Goal: Task Accomplishment & Management: Use online tool/utility

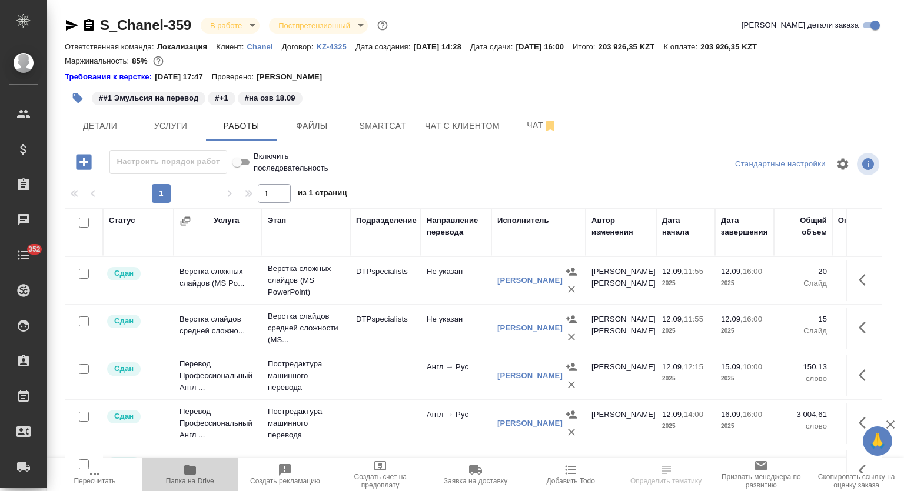
click at [198, 477] on span "Папка на Drive" at bounding box center [190, 481] width 48 height 8
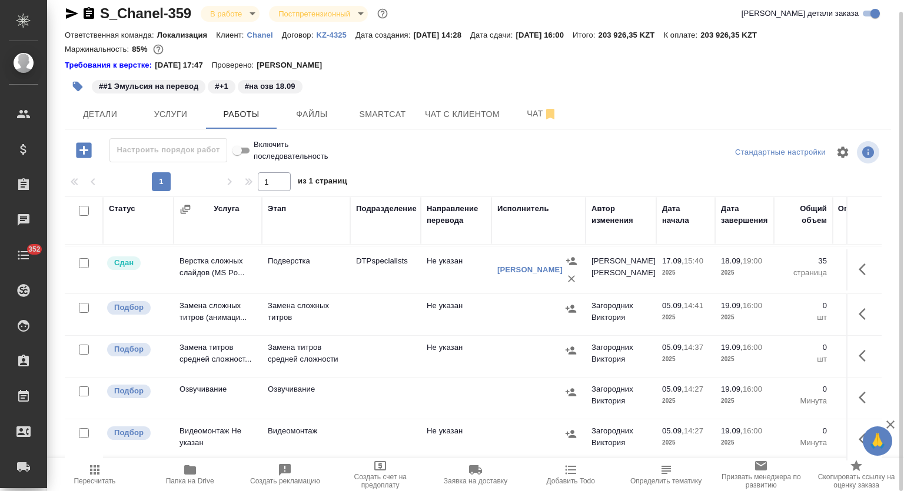
scroll to position [292, 0]
click at [176, 118] on span "Услуги" at bounding box center [170, 114] width 56 height 15
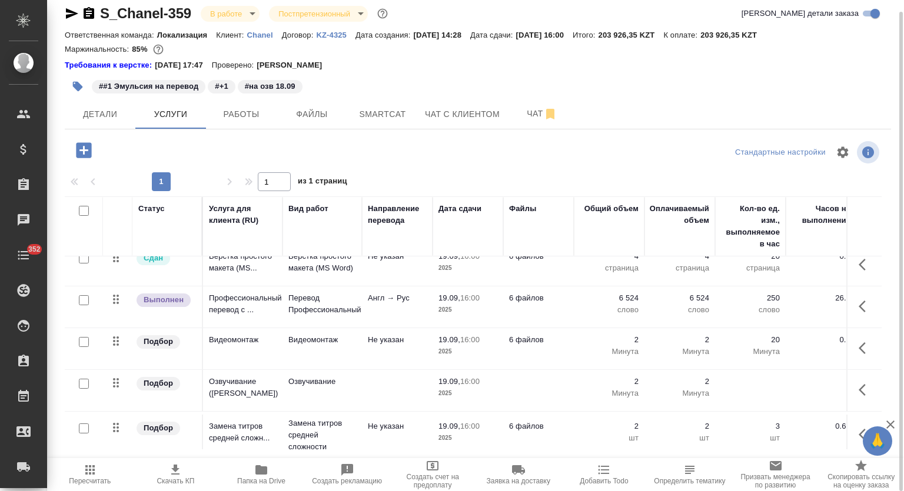
scroll to position [221, 0]
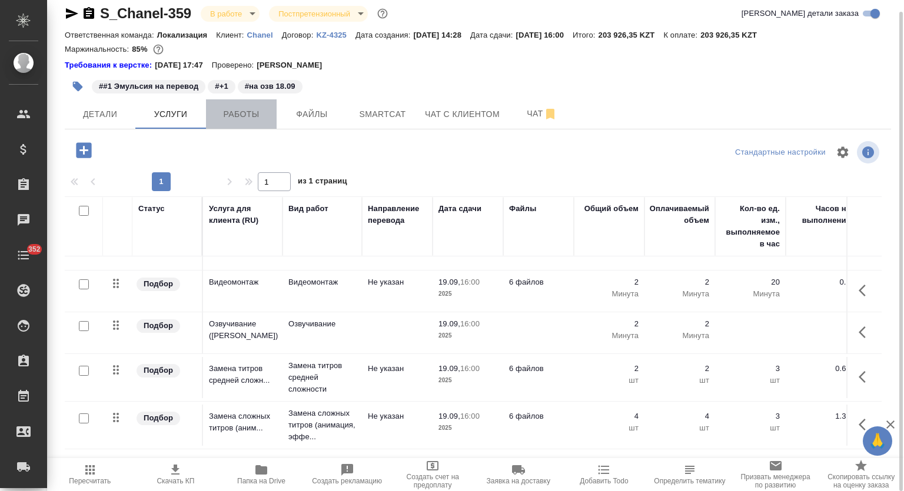
click at [242, 124] on button "Работы" at bounding box center [241, 113] width 71 height 29
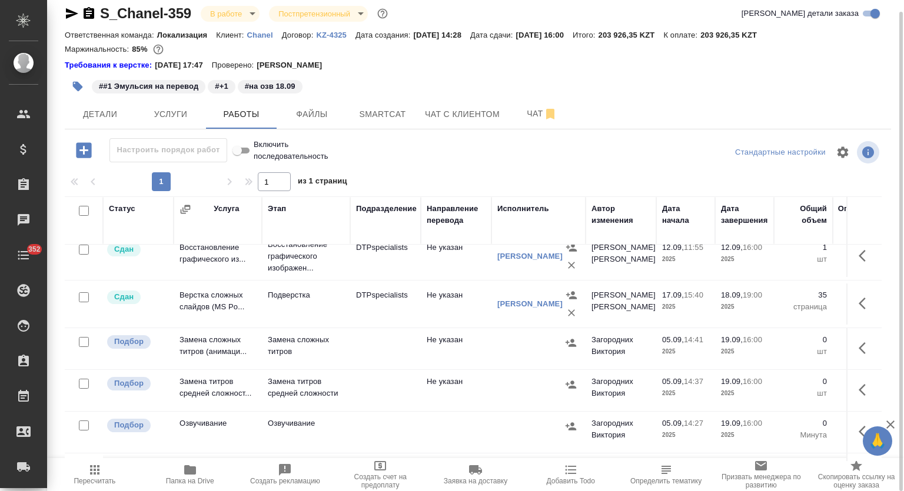
scroll to position [292, 0]
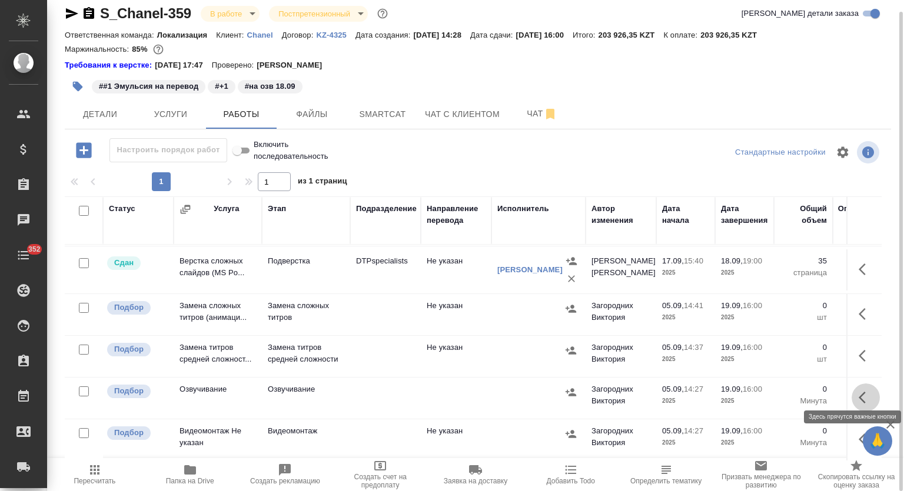
click at [858, 391] on icon "button" at bounding box center [865, 398] width 14 height 14
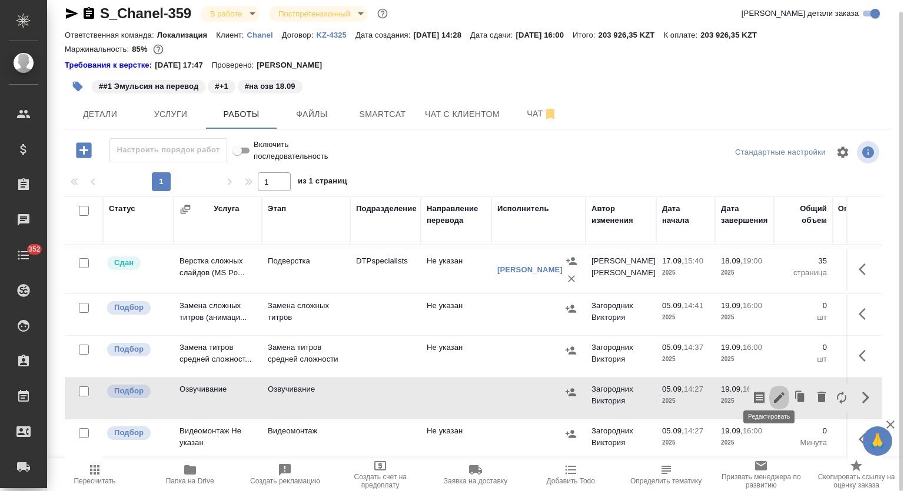
click at [772, 391] on icon "button" at bounding box center [779, 398] width 14 height 14
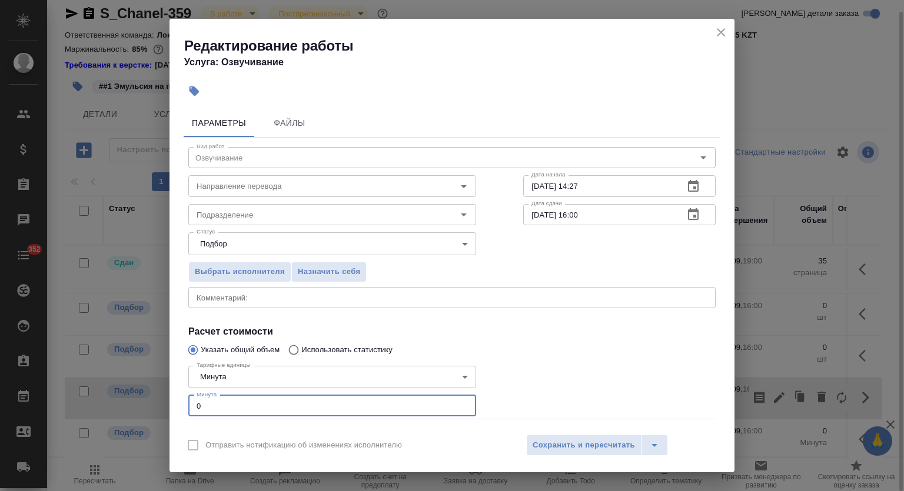
drag, startPoint x: 222, startPoint y: 401, endPoint x: 56, endPoint y: 408, distance: 165.5
click at [56, 408] on div "Редактирование работы Услуга: Озвучивание Параметры Файлы Вид работ Озвучивание…" at bounding box center [452, 245] width 904 height 491
type input "2"
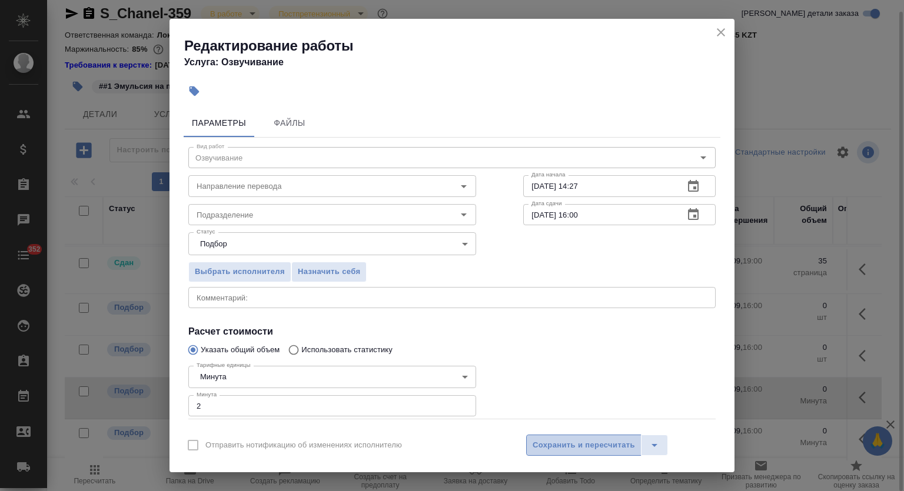
click at [574, 439] on span "Сохранить и пересчитать" at bounding box center [583, 446] width 102 height 14
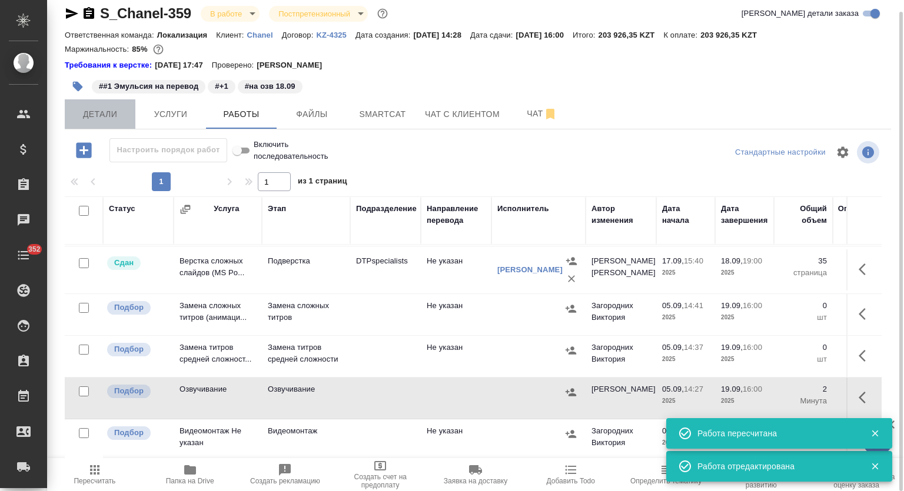
click at [95, 117] on span "Детали" at bounding box center [100, 114] width 56 height 15
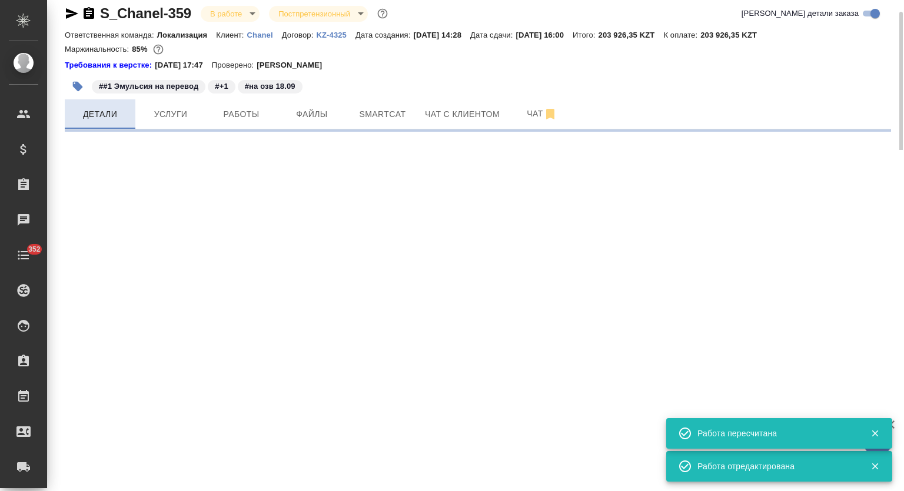
select select "RU"
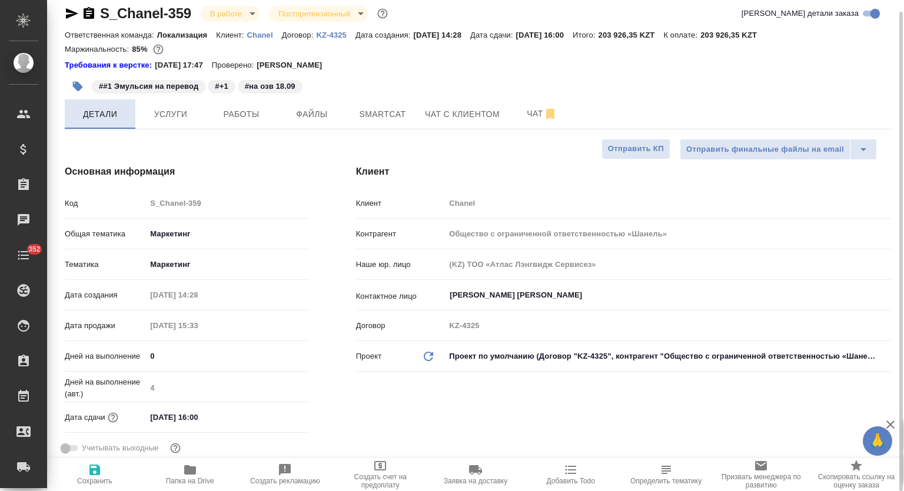
type textarea "x"
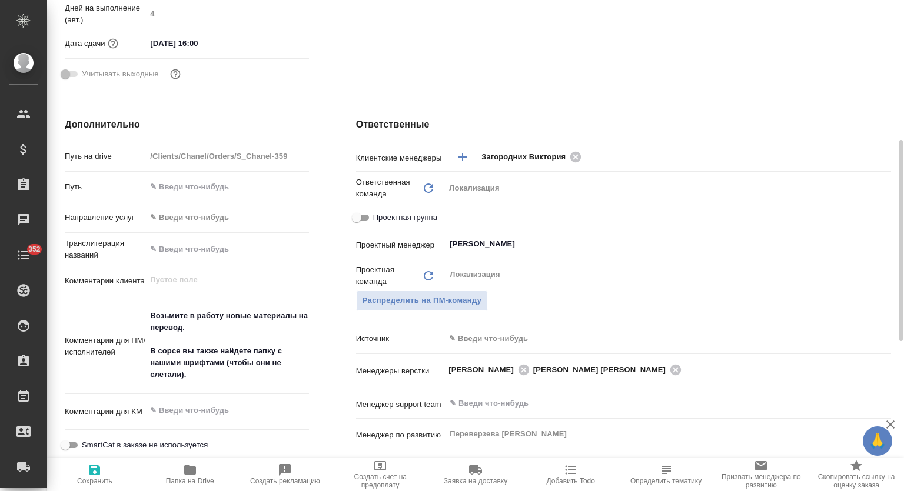
scroll to position [394, 0]
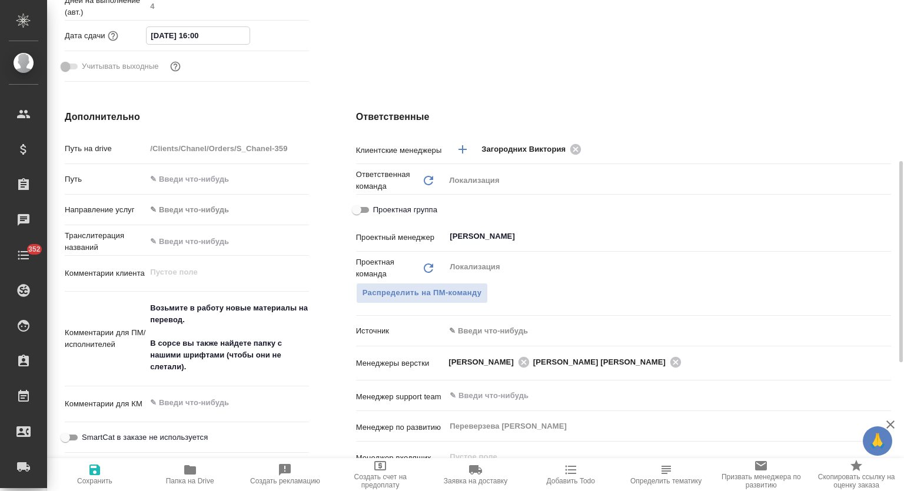
click at [230, 36] on input "[DATE] 16:00" at bounding box center [198, 35] width 103 height 17
click at [275, 31] on icon "button" at bounding box center [274, 35] width 11 height 12
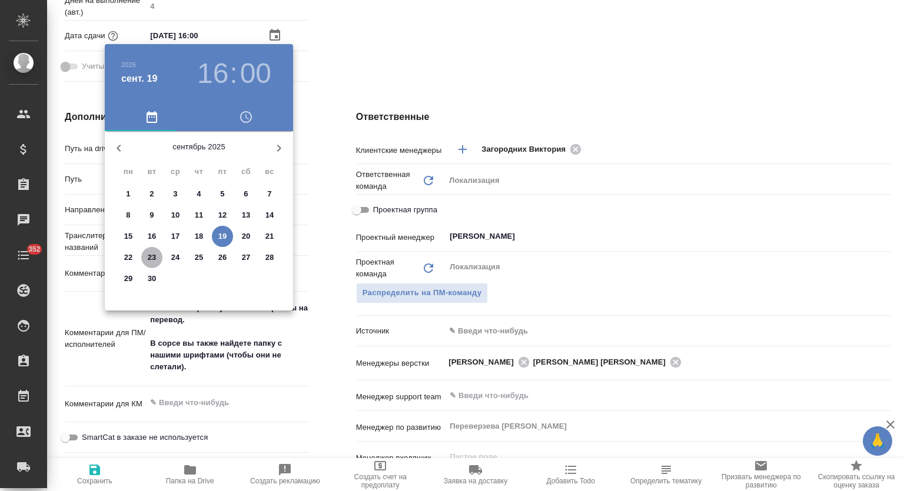
click at [156, 256] on span "23" at bounding box center [151, 258] width 21 height 12
type input "[DATE] 16:00"
type textarea "x"
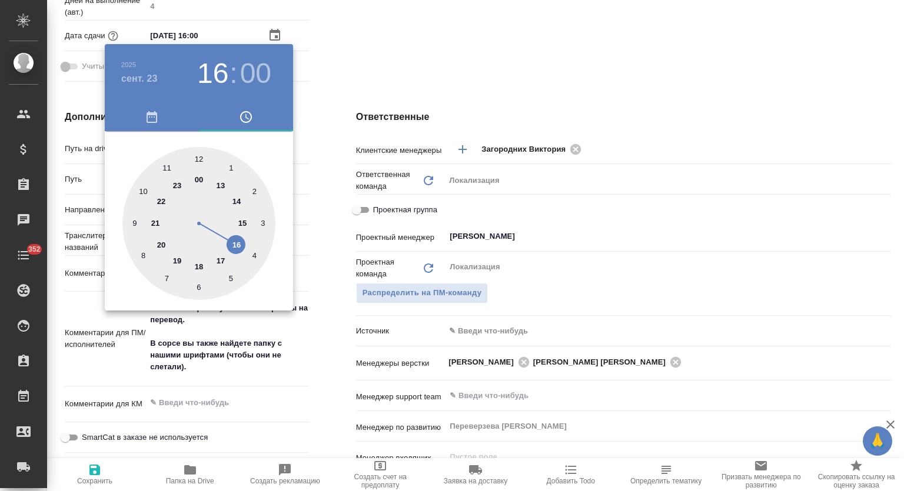
click at [100, 470] on div at bounding box center [452, 245] width 904 height 491
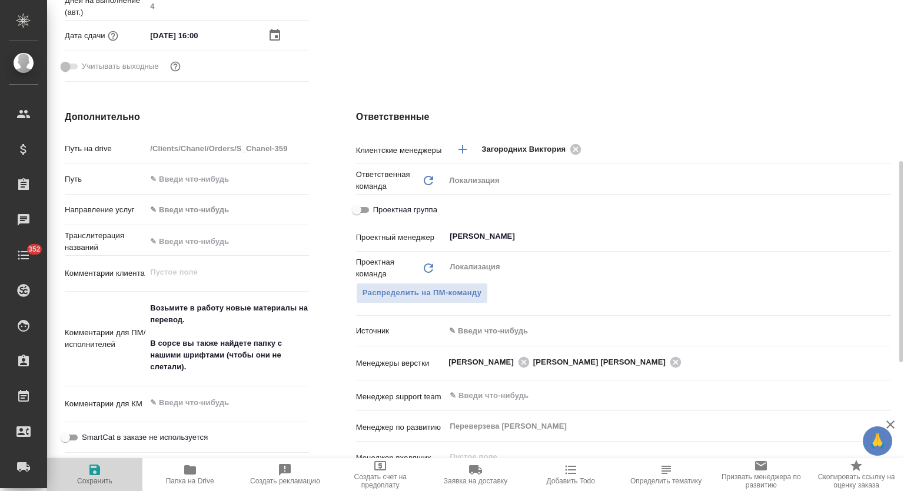
click at [88, 470] on icon "button" at bounding box center [95, 470] width 14 height 14
type textarea "x"
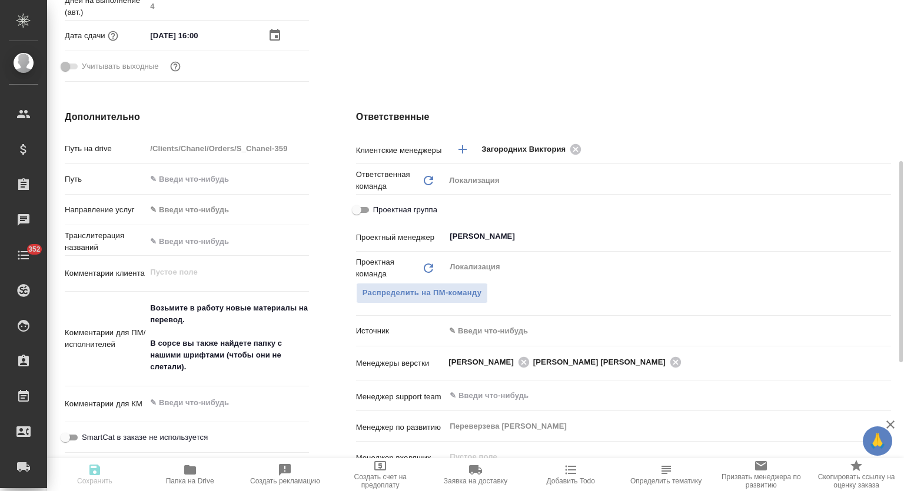
type textarea "x"
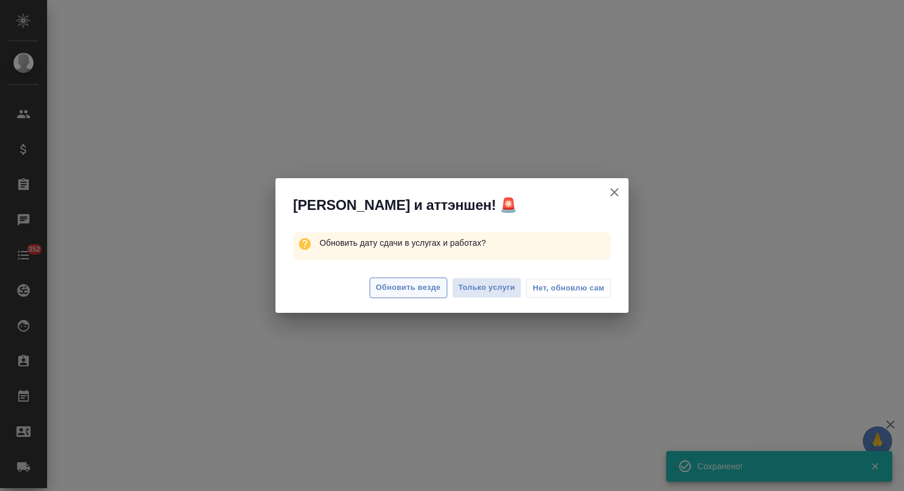
select select "RU"
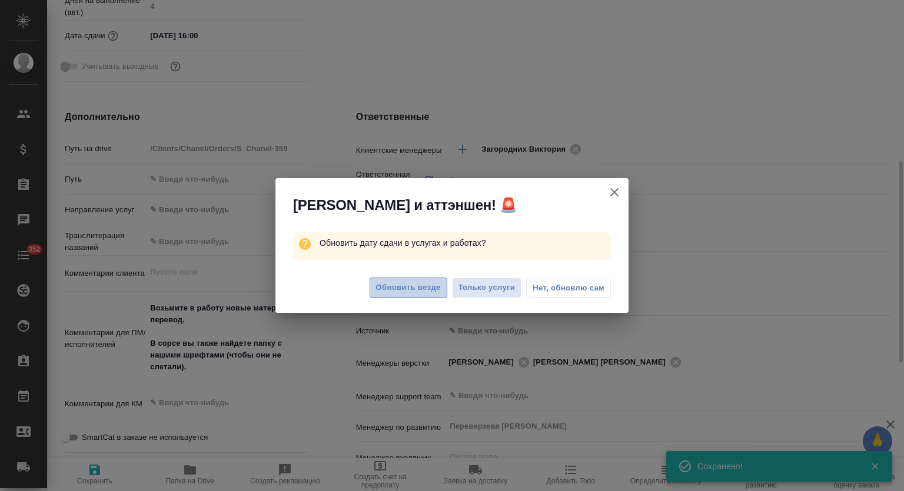
type textarea "x"
click at [418, 285] on span "Обновить везде" at bounding box center [408, 288] width 65 height 14
type textarea "x"
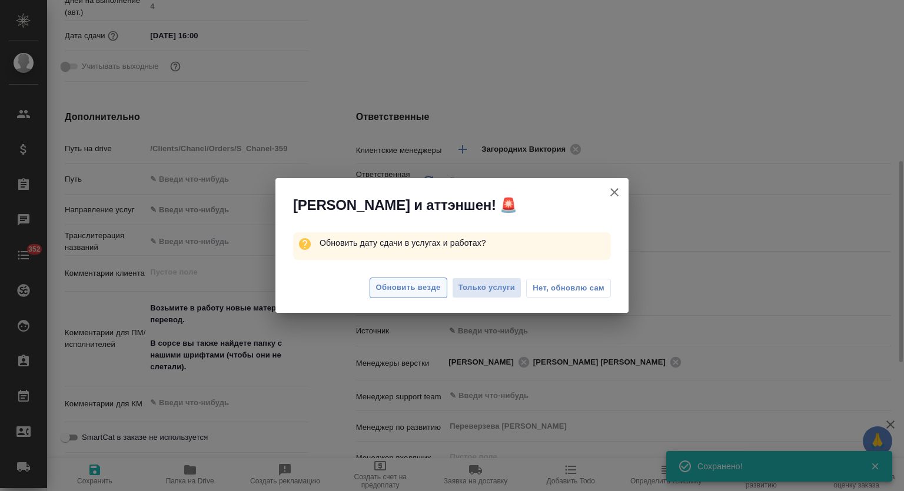
type textarea "x"
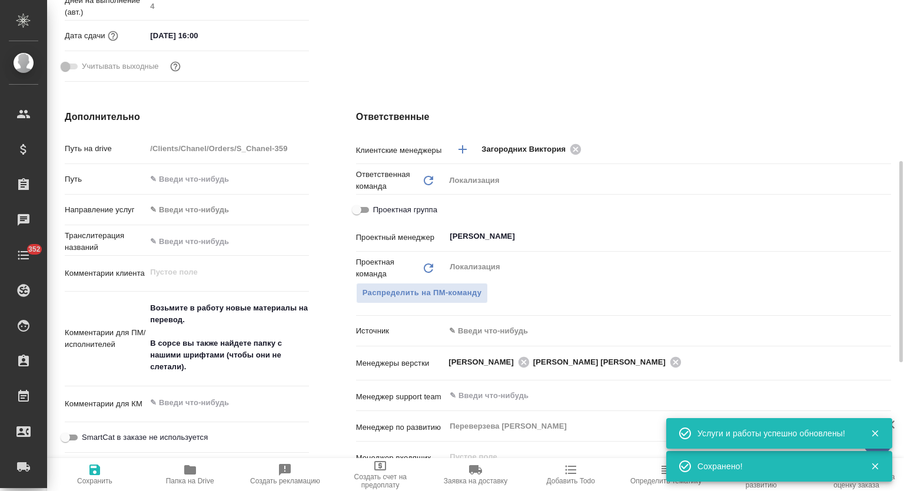
scroll to position [0, 0]
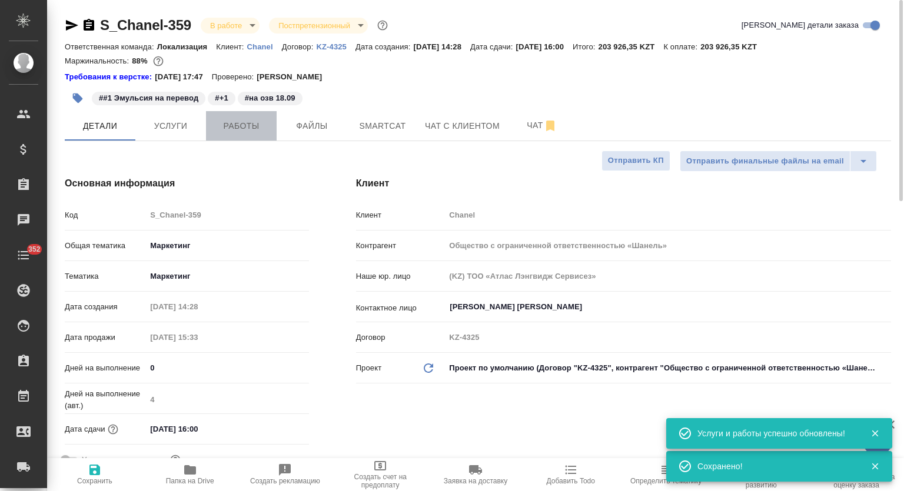
click at [242, 131] on span "Работы" at bounding box center [241, 126] width 56 height 15
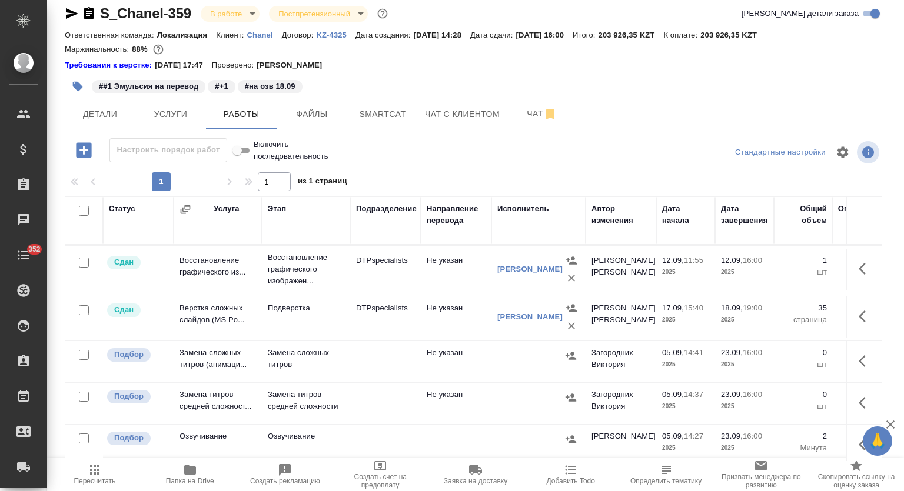
scroll to position [292, 0]
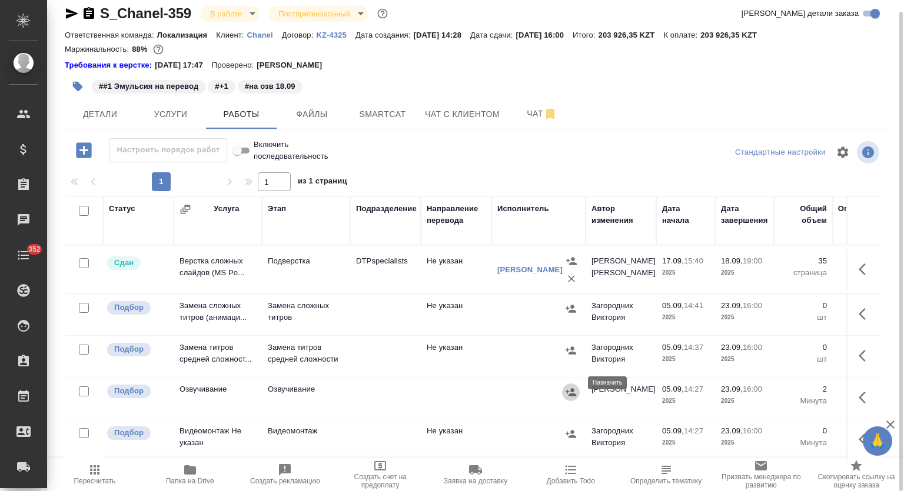
click at [575, 387] on icon "button" at bounding box center [571, 393] width 12 height 12
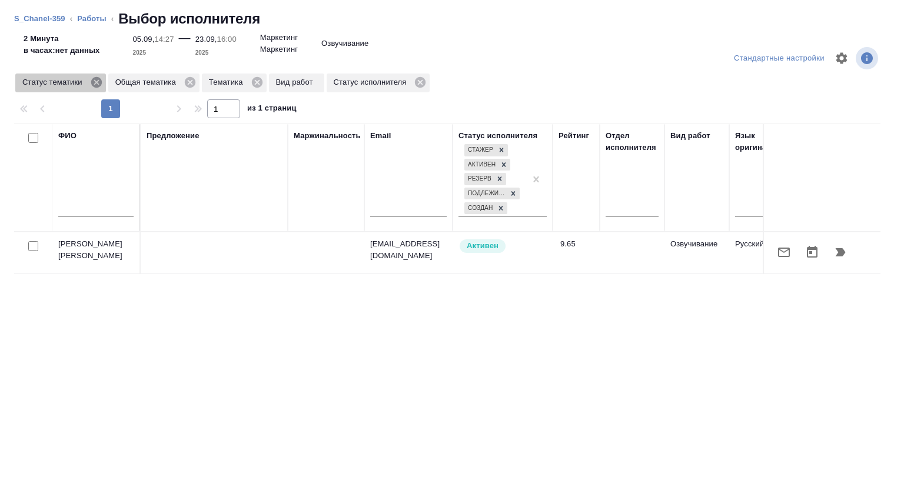
click at [96, 85] on icon at bounding box center [96, 82] width 11 height 11
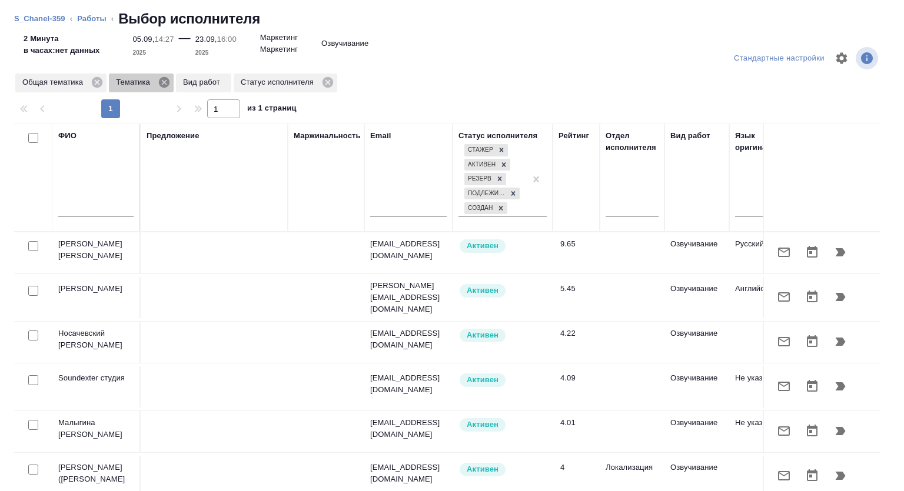
click at [164, 83] on icon at bounding box center [164, 82] width 13 height 13
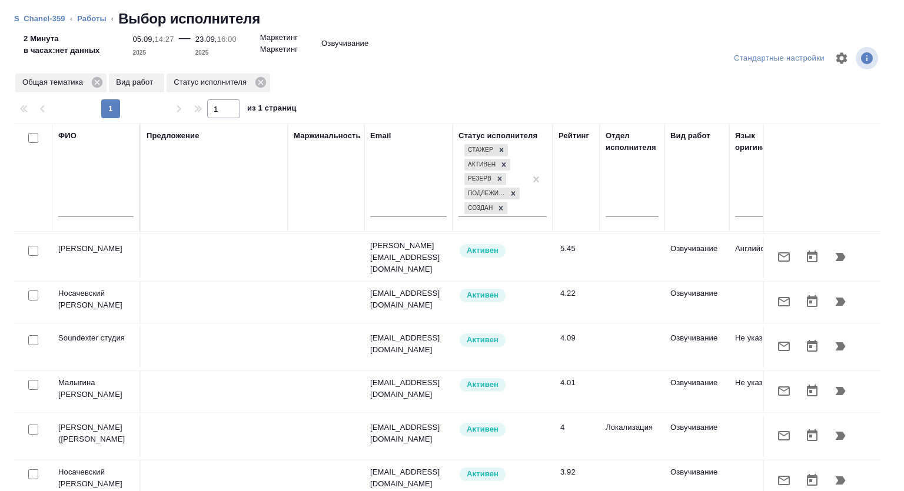
scroll to position [0, 0]
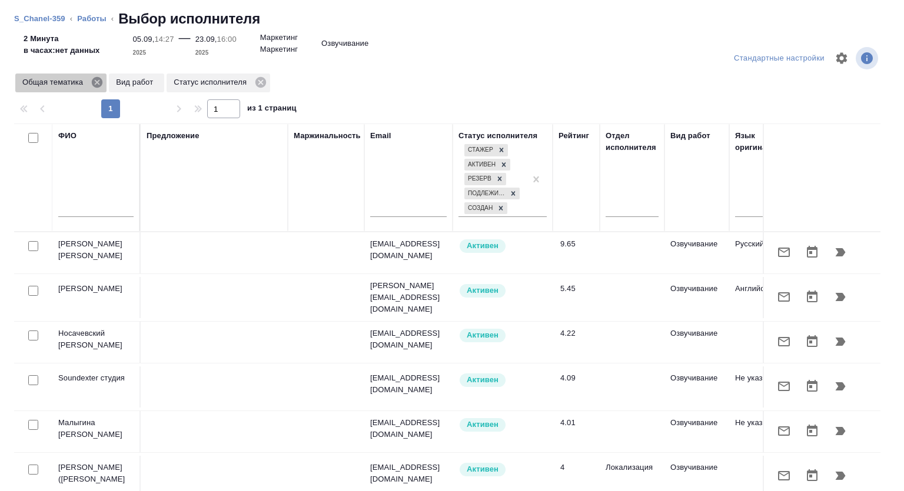
click at [97, 88] on icon at bounding box center [97, 82] width 13 height 13
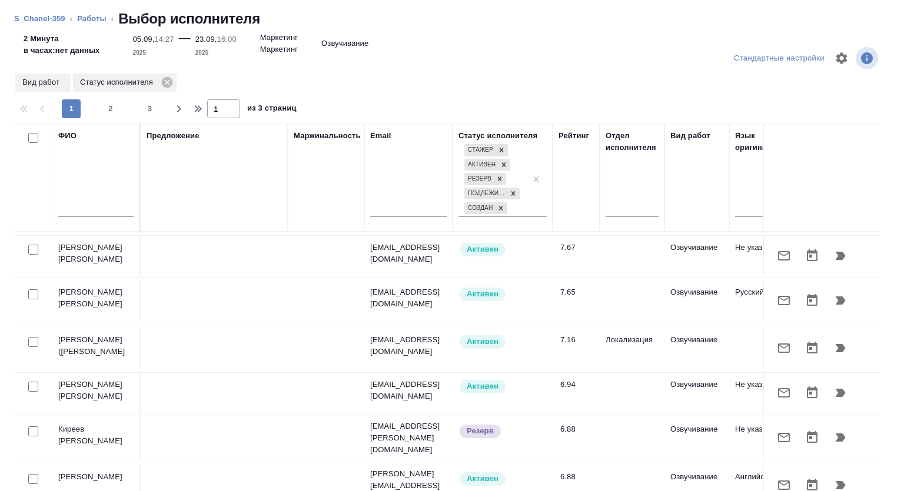
scroll to position [260, 0]
click at [777, 254] on icon "button" at bounding box center [784, 255] width 14 height 14
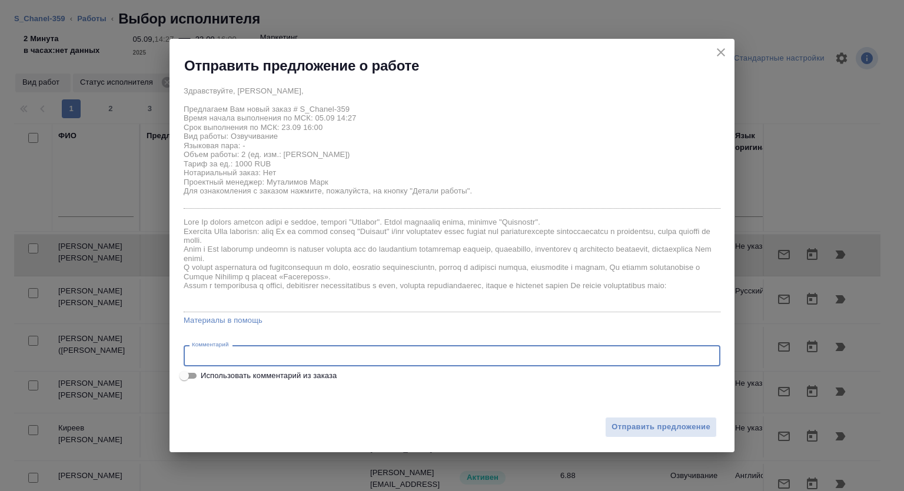
click at [317, 358] on textarea at bounding box center [452, 356] width 520 height 9
type textarea "Прошу озвучить данный текст:"
drag, startPoint x: 315, startPoint y: 357, endPoint x: 181, endPoint y: 357, distance: 134.2
click at [181, 357] on div "Здравствуйте, [PERSON_NAME], Предлагаем Вам новый заказ # S_Chanel-359 Время на…" at bounding box center [451, 231] width 565 height 312
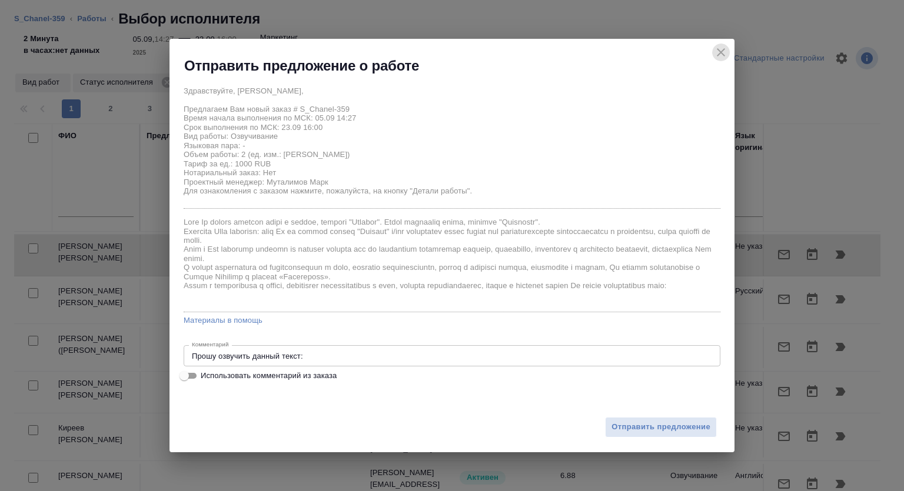
click at [723, 49] on icon "close" at bounding box center [721, 52] width 14 height 14
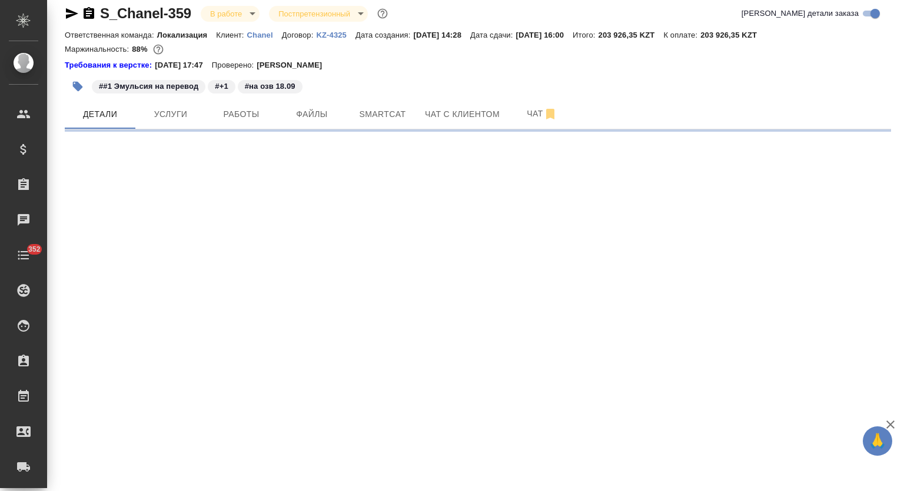
select select "RU"
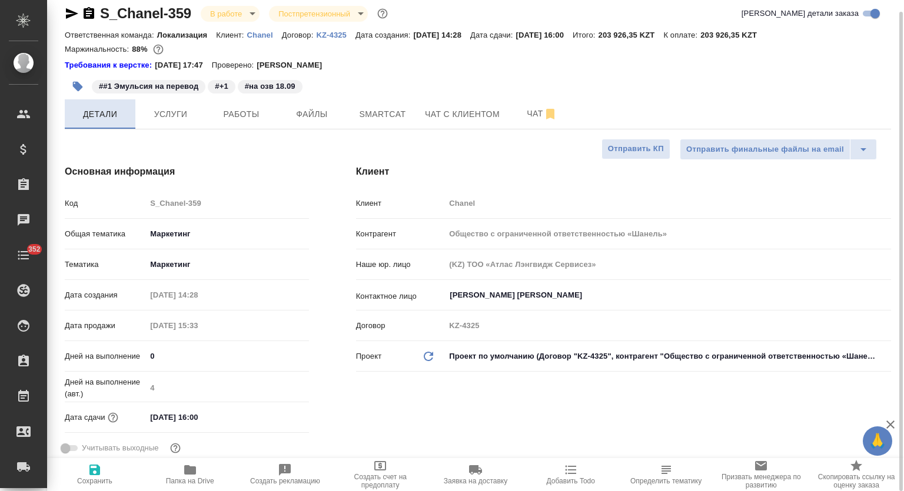
type textarea "x"
click at [238, 119] on span "Работы" at bounding box center [241, 114] width 56 height 15
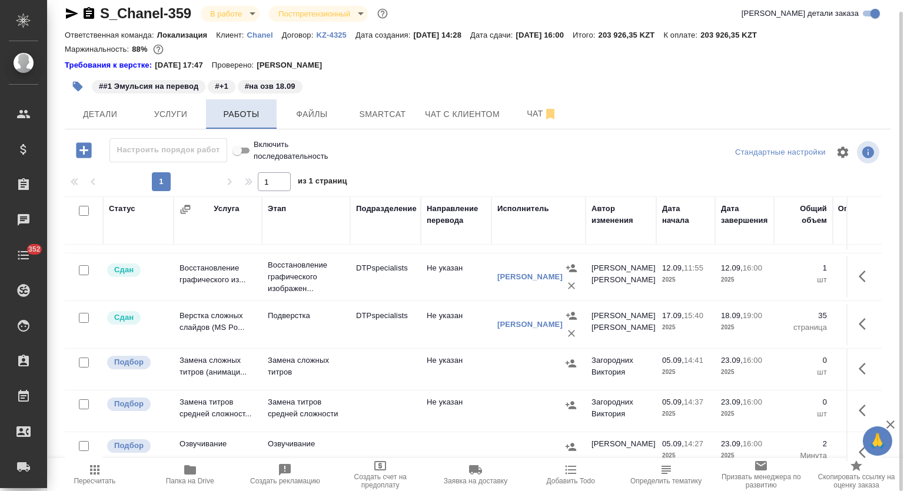
scroll to position [292, 0]
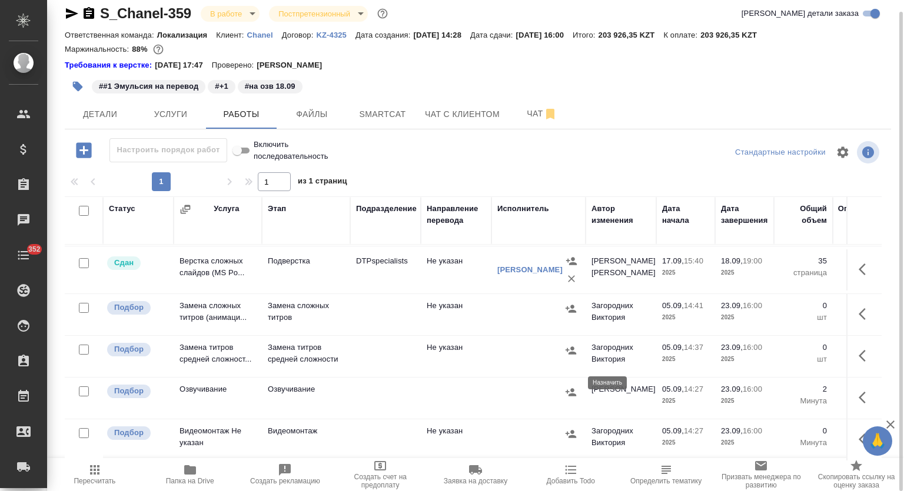
click at [573, 388] on icon "button" at bounding box center [570, 392] width 11 height 8
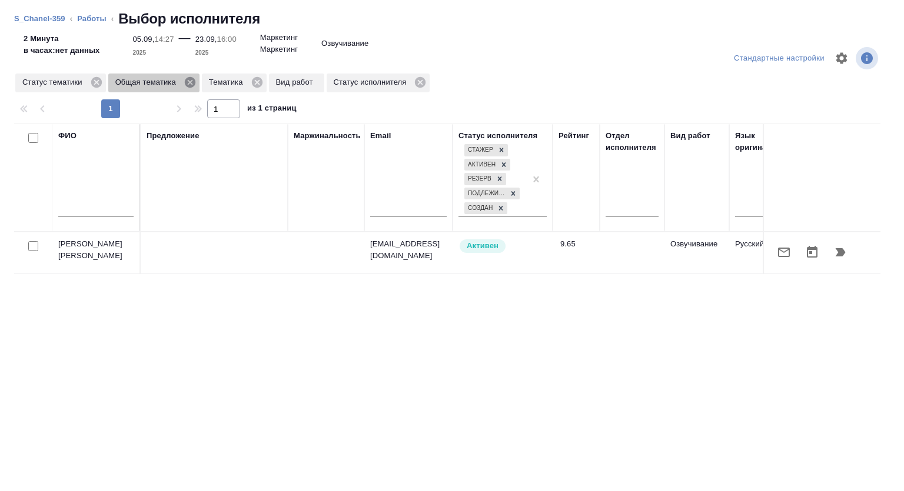
click at [190, 80] on icon at bounding box center [190, 82] width 11 height 11
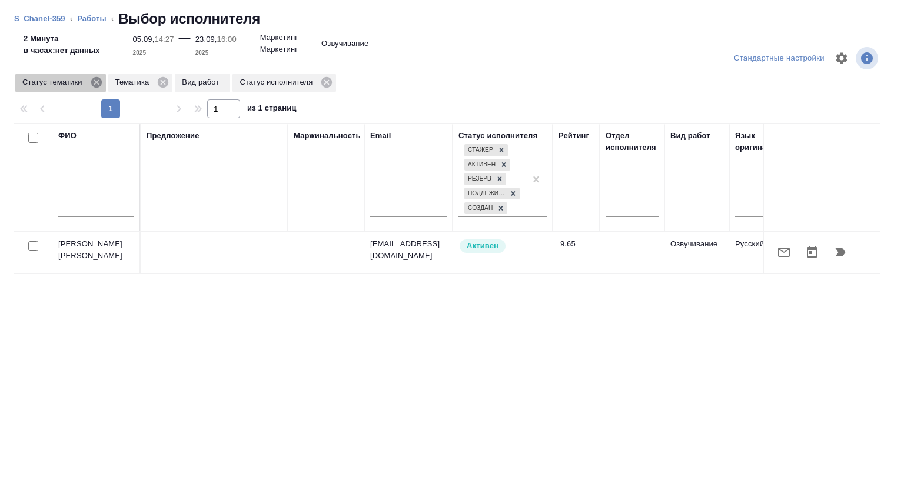
click at [96, 83] on icon at bounding box center [96, 82] width 13 height 13
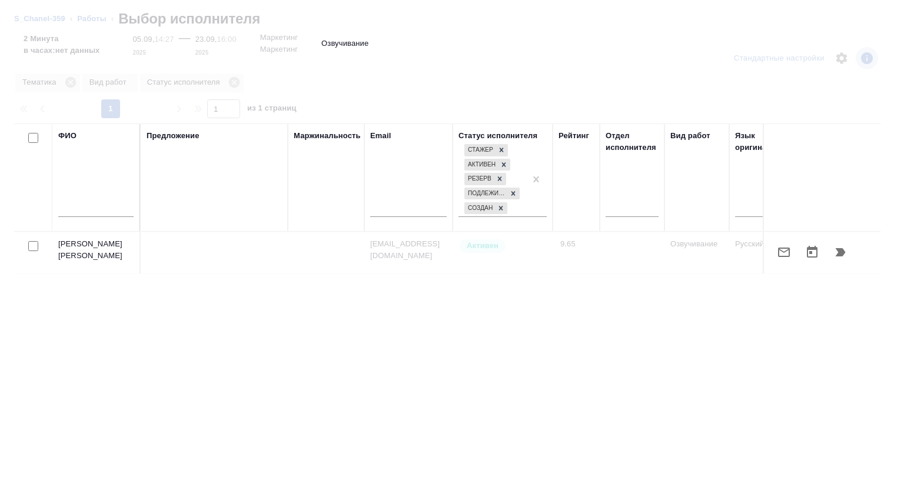
click at [85, 214] on input "text" at bounding box center [95, 209] width 75 height 15
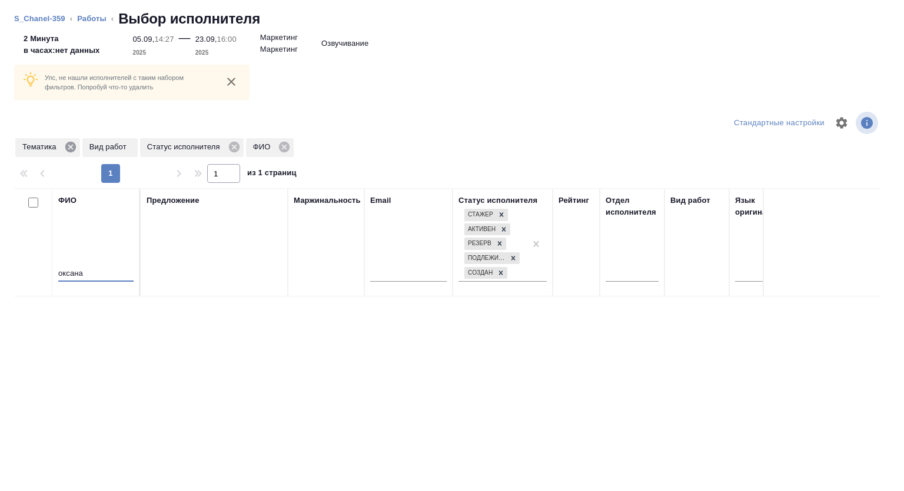
type input "оксана"
click at [71, 147] on icon at bounding box center [70, 147] width 13 height 13
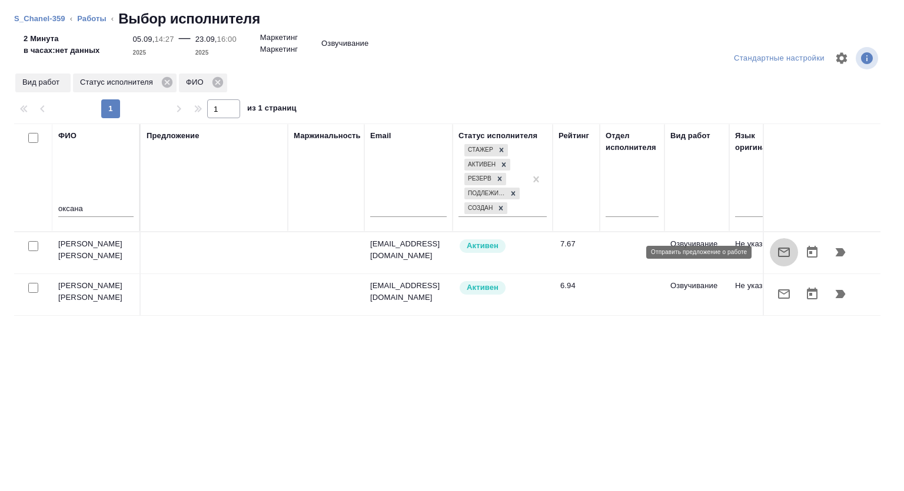
click at [778, 256] on icon "button" at bounding box center [784, 252] width 12 height 9
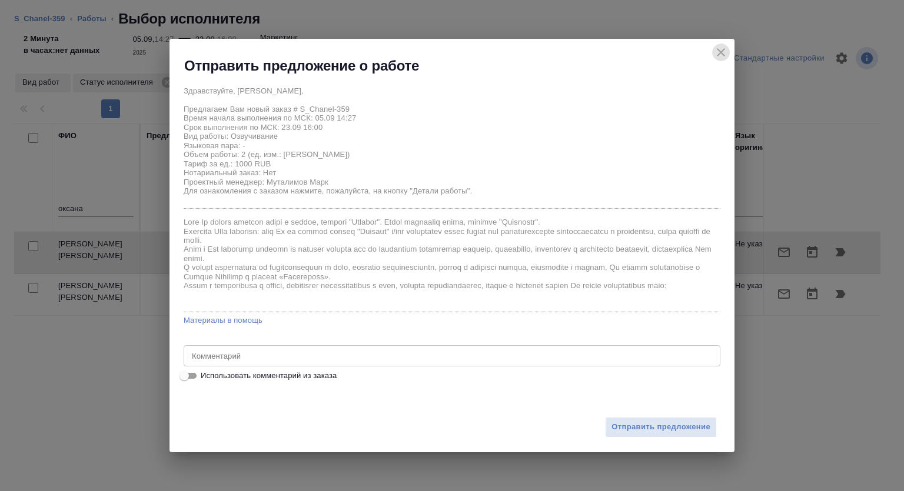
click at [720, 52] on icon "close" at bounding box center [721, 52] width 8 height 8
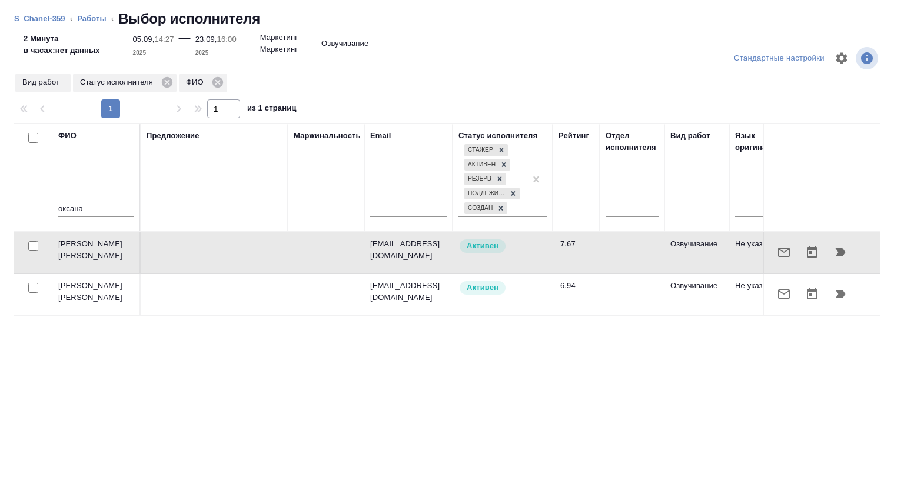
click at [95, 20] on link "Работы" at bounding box center [91, 18] width 29 height 9
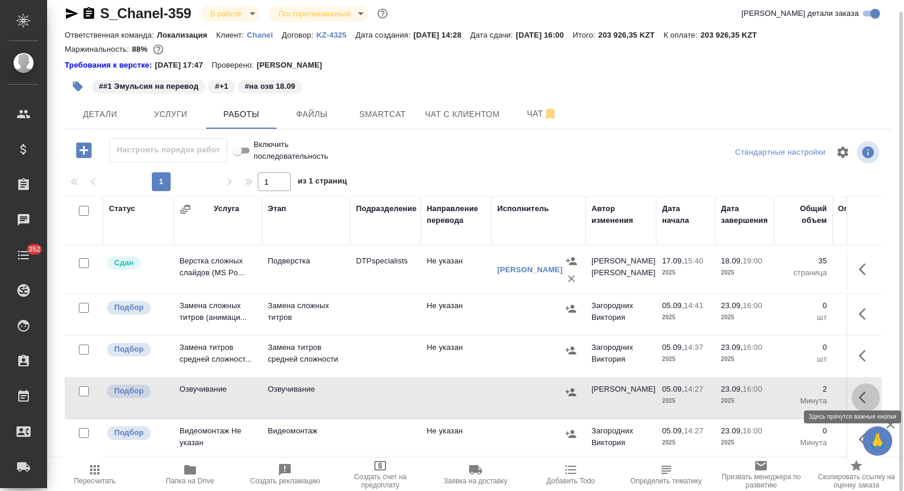
click at [859, 391] on icon "button" at bounding box center [865, 398] width 14 height 14
click at [772, 391] on icon "button" at bounding box center [779, 398] width 14 height 14
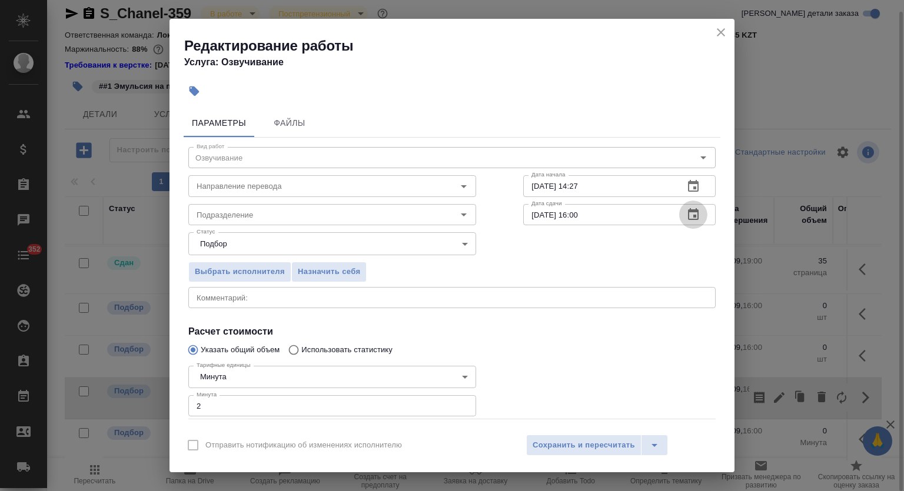
click at [686, 216] on icon "button" at bounding box center [693, 215] width 14 height 14
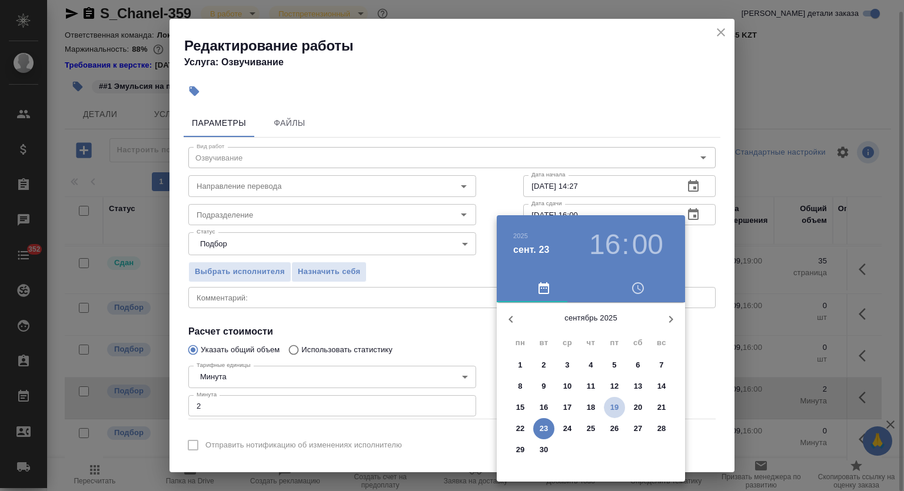
click at [613, 407] on p "19" at bounding box center [614, 408] width 9 height 12
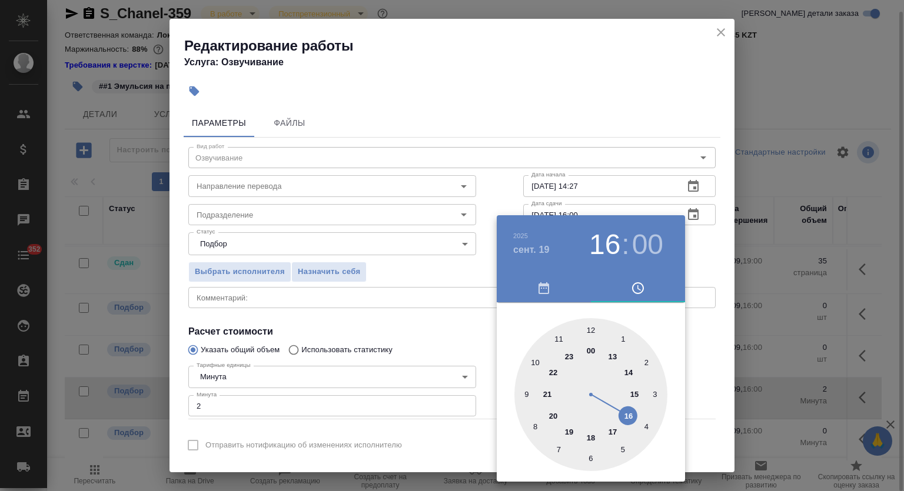
click at [554, 372] on div at bounding box center [590, 394] width 153 height 153
type input "[DATE] 22:00"
click at [625, 105] on div at bounding box center [452, 245] width 904 height 491
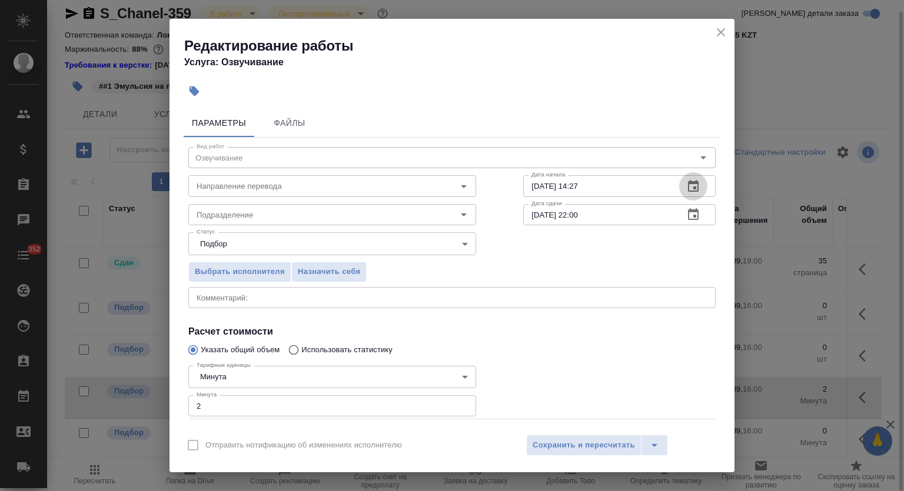
click at [688, 184] on icon "button" at bounding box center [693, 186] width 11 height 12
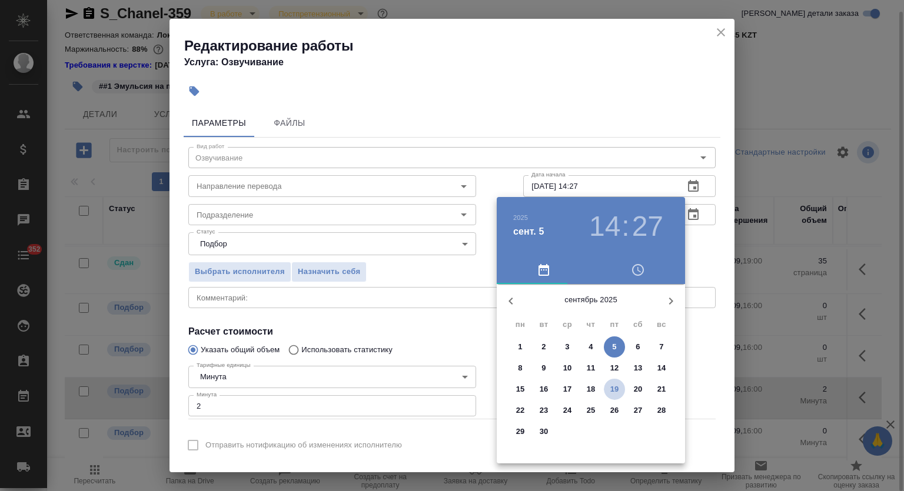
click at [614, 388] on p "19" at bounding box center [614, 390] width 9 height 12
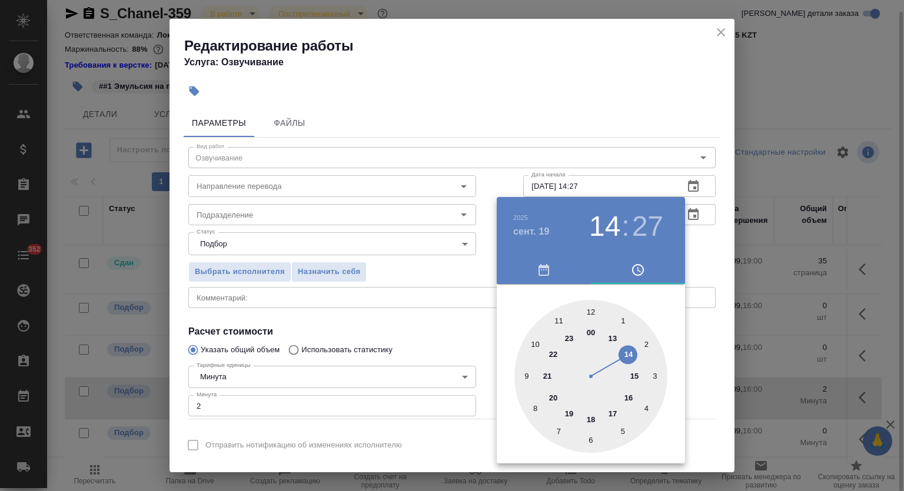
click at [555, 353] on div at bounding box center [590, 376] width 153 height 153
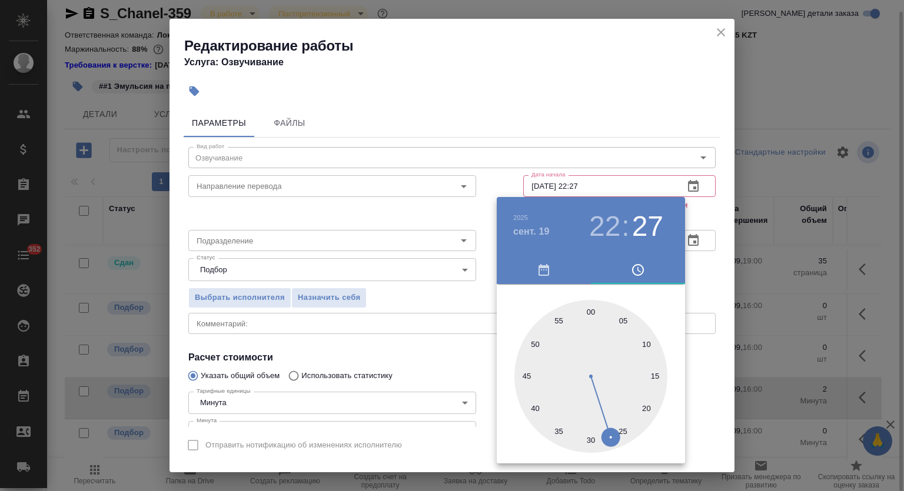
click at [591, 310] on div at bounding box center [590, 376] width 153 height 153
type input "[DATE] 22:00"
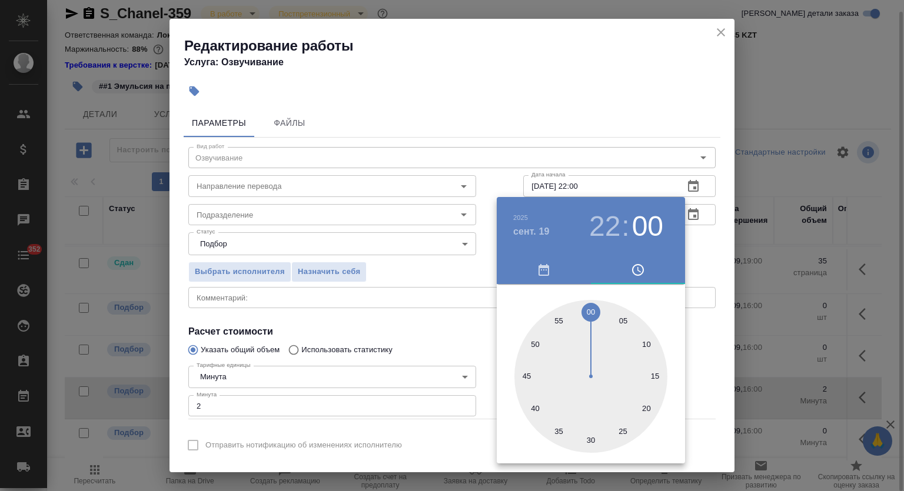
click at [609, 112] on div at bounding box center [452, 245] width 904 height 491
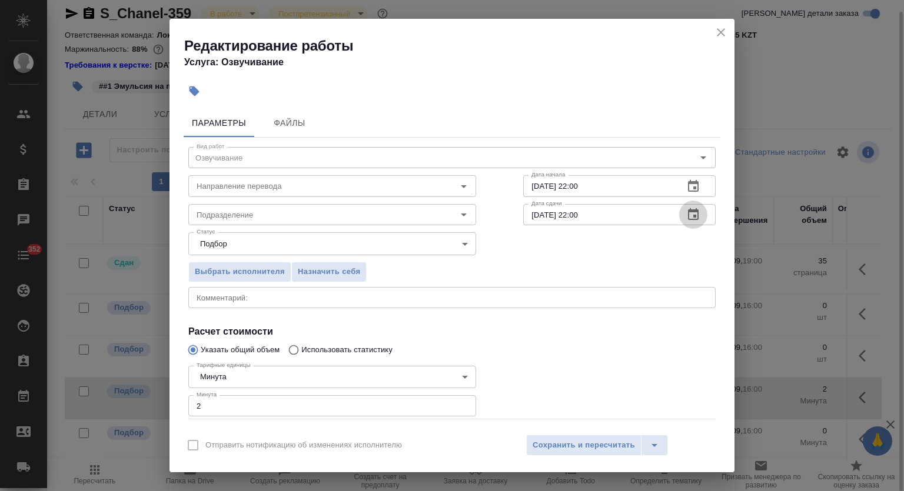
click at [686, 213] on icon "button" at bounding box center [693, 215] width 14 height 14
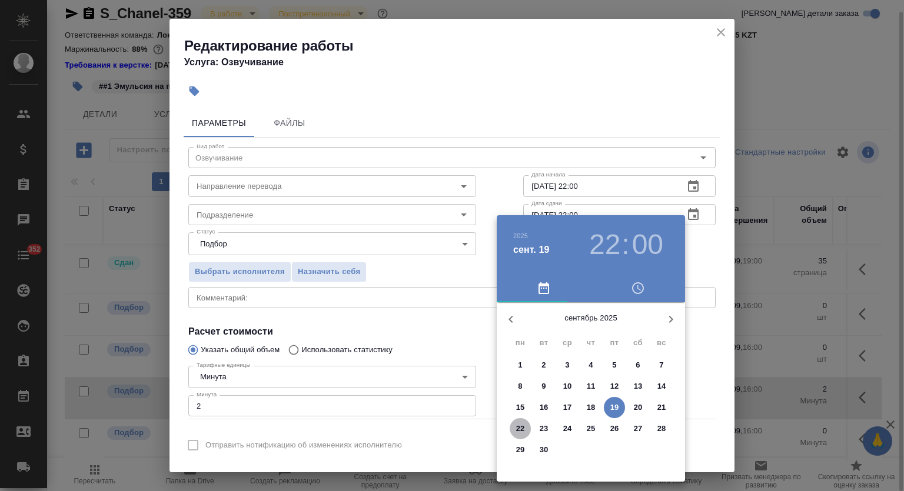
click at [522, 428] on p "22" at bounding box center [520, 429] width 9 height 12
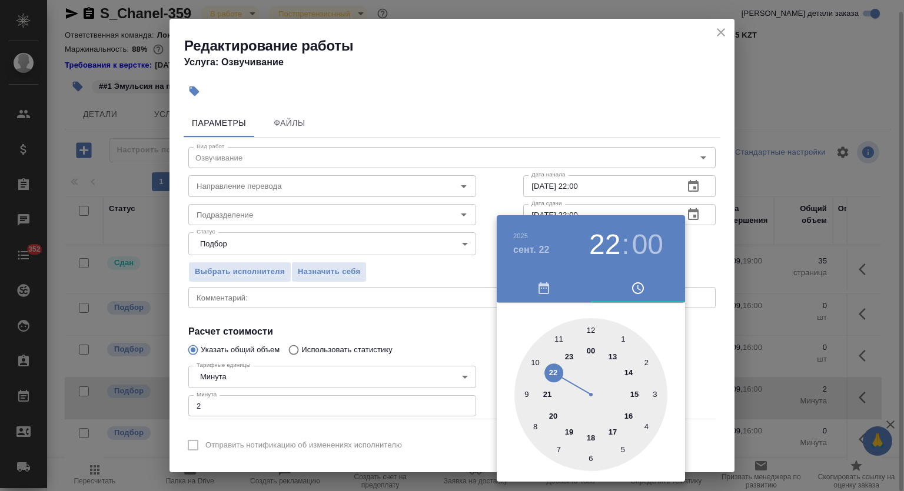
click at [638, 394] on div at bounding box center [590, 394] width 153 height 153
type input "[DATE] 15:00"
click at [605, 104] on div at bounding box center [452, 245] width 904 height 491
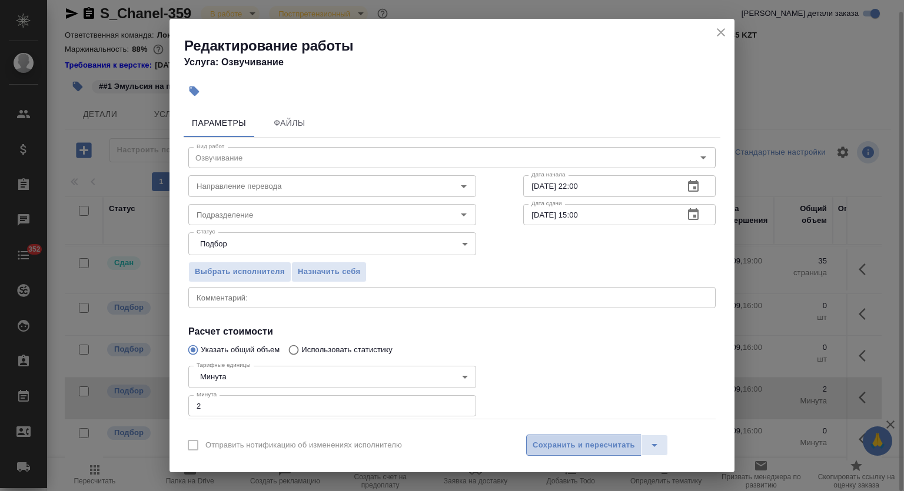
click at [560, 440] on span "Сохранить и пересчитать" at bounding box center [583, 446] width 102 height 14
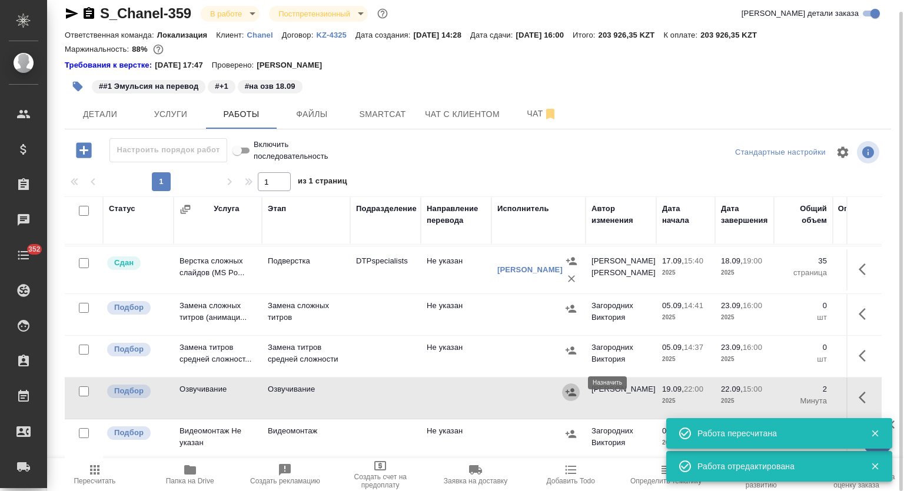
click at [572, 388] on icon "button" at bounding box center [570, 392] width 11 height 8
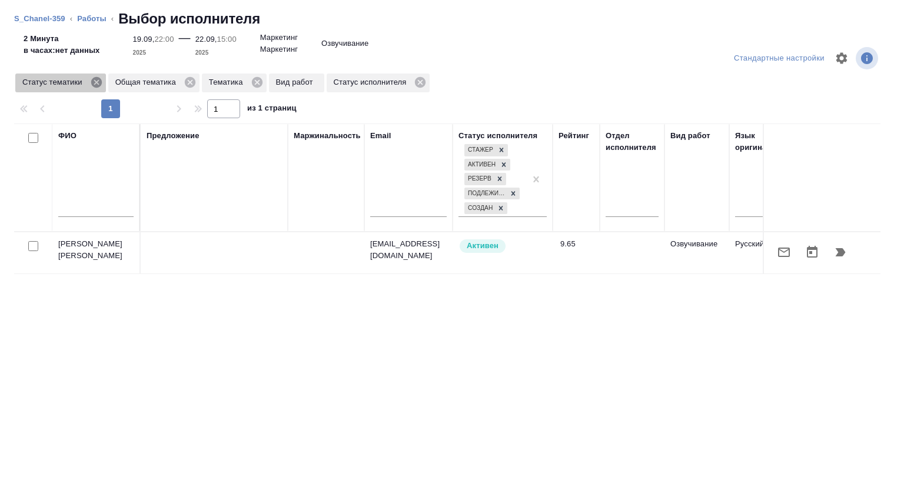
click at [97, 80] on icon at bounding box center [96, 82] width 11 height 11
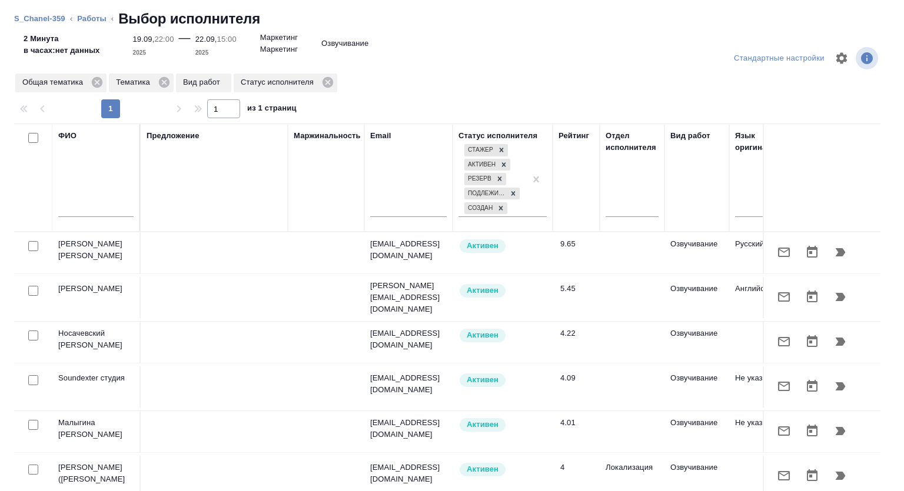
click at [98, 212] on input "text" at bounding box center [95, 209] width 75 height 15
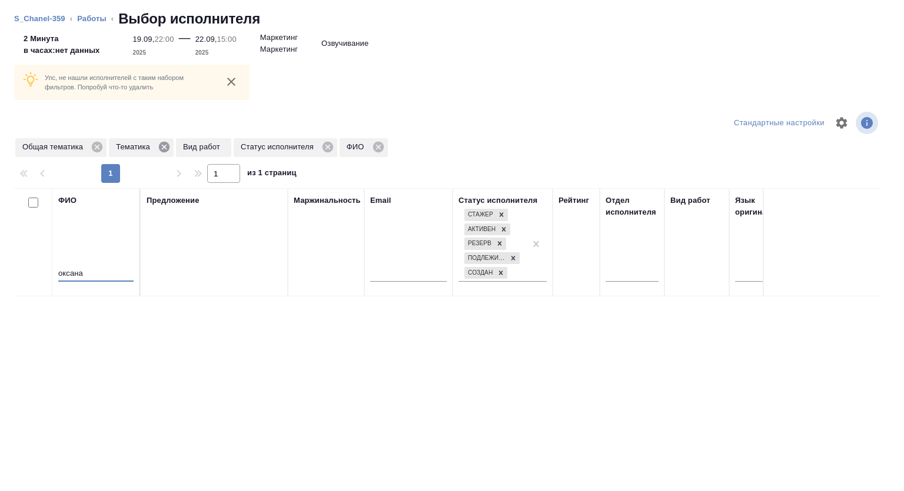
type input "оксана"
click at [162, 144] on icon at bounding box center [164, 147] width 11 height 11
click at [96, 146] on icon at bounding box center [97, 147] width 13 height 13
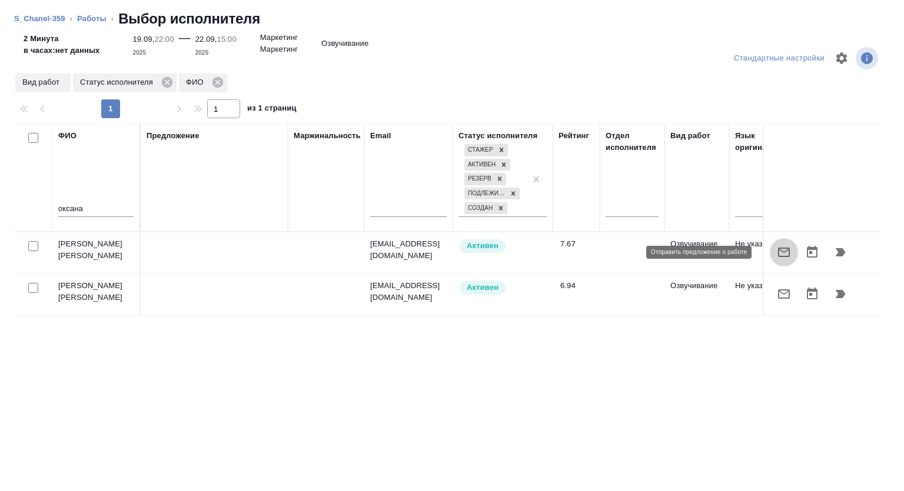
click at [777, 249] on icon "button" at bounding box center [784, 252] width 14 height 14
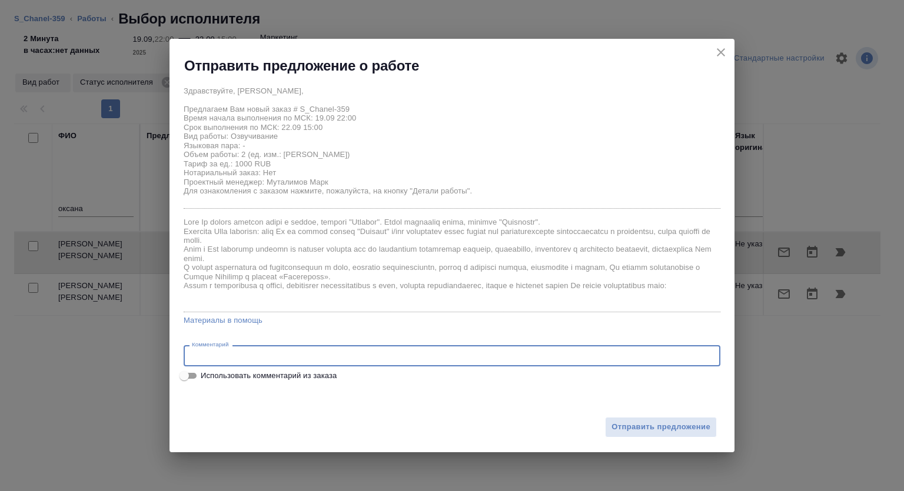
click at [317, 355] on textarea at bounding box center [452, 356] width 520 height 9
paste textarea "[URL][DOMAIN_NAME]"
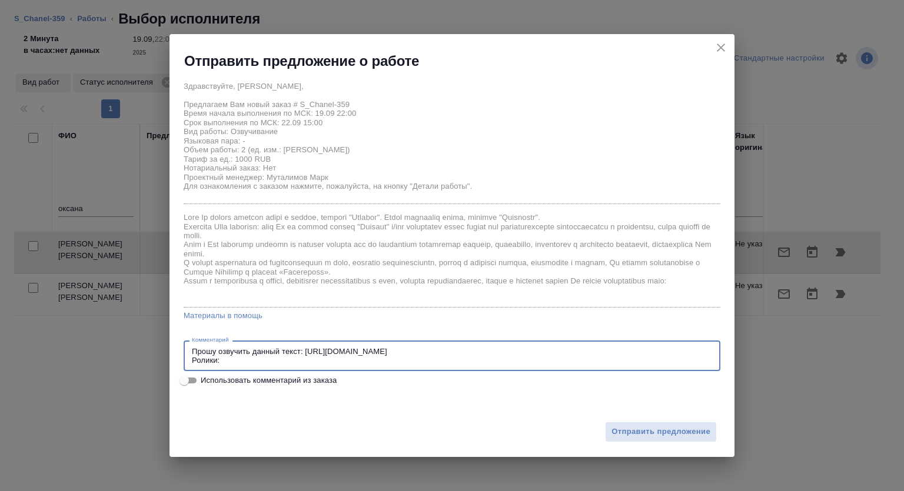
paste textarea "[URL][DOMAIN_NAME]"
type textarea "Прошу озвучить данный текст: [URL][DOMAIN_NAME] Ролики: [URL][DOMAIN_NAME]"
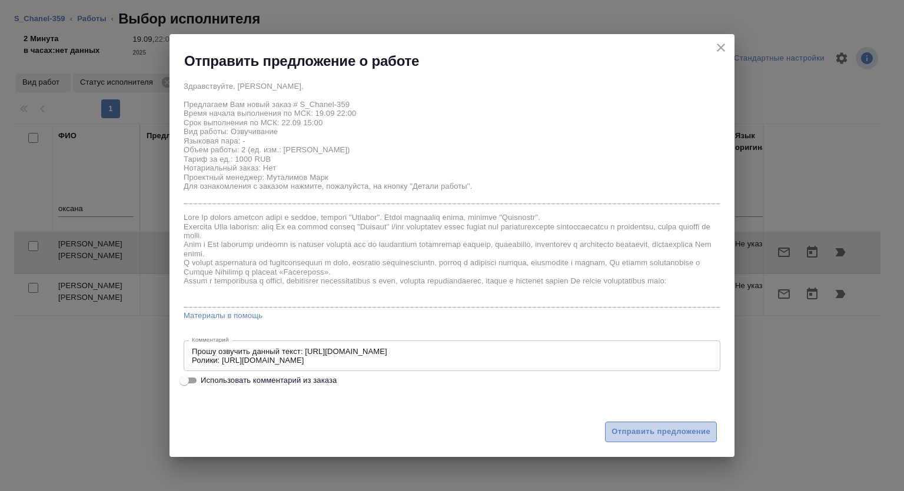
click at [653, 434] on span "Отправить предложение" at bounding box center [660, 432] width 99 height 14
